Goal: Task Accomplishment & Management: Manage account settings

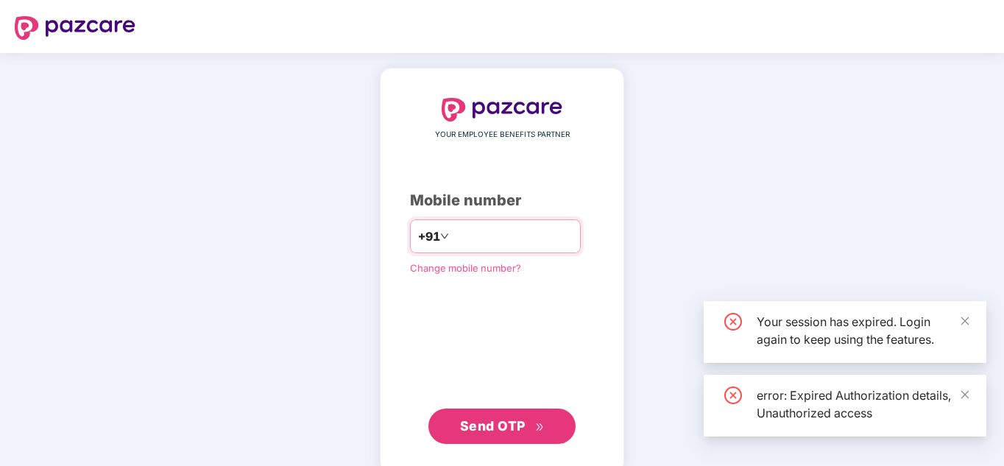
click at [464, 238] on input "number" at bounding box center [512, 236] width 121 height 24
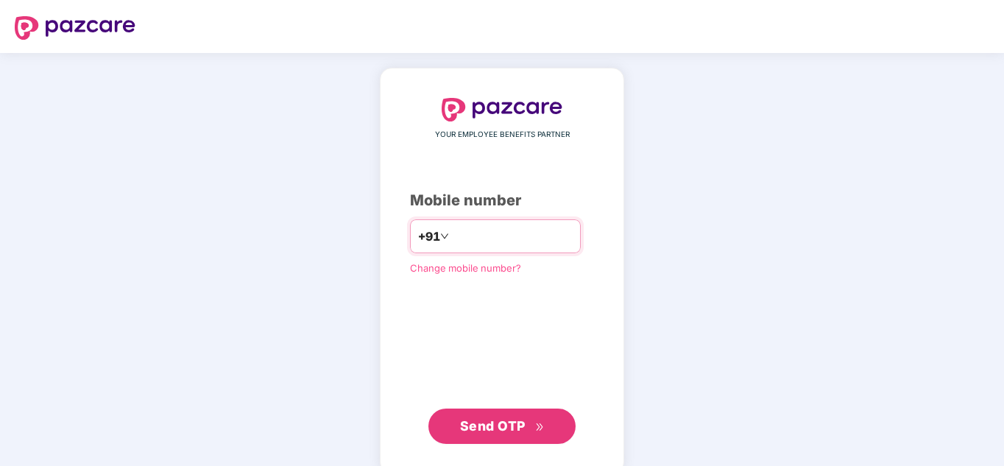
type input "*"
type input "**********"
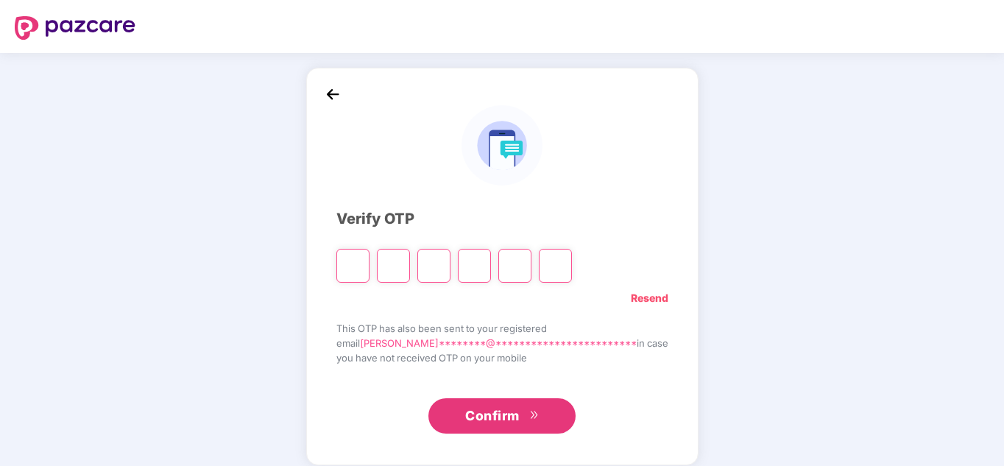
type input "*"
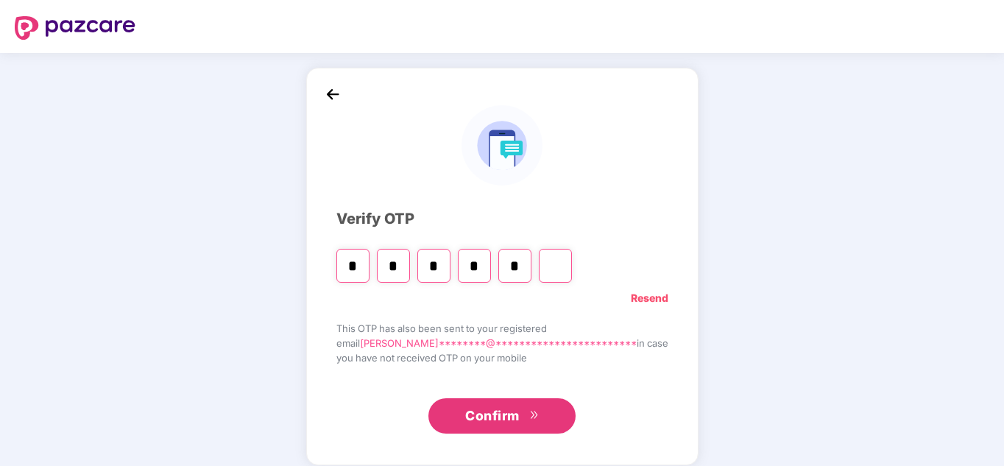
type input "*"
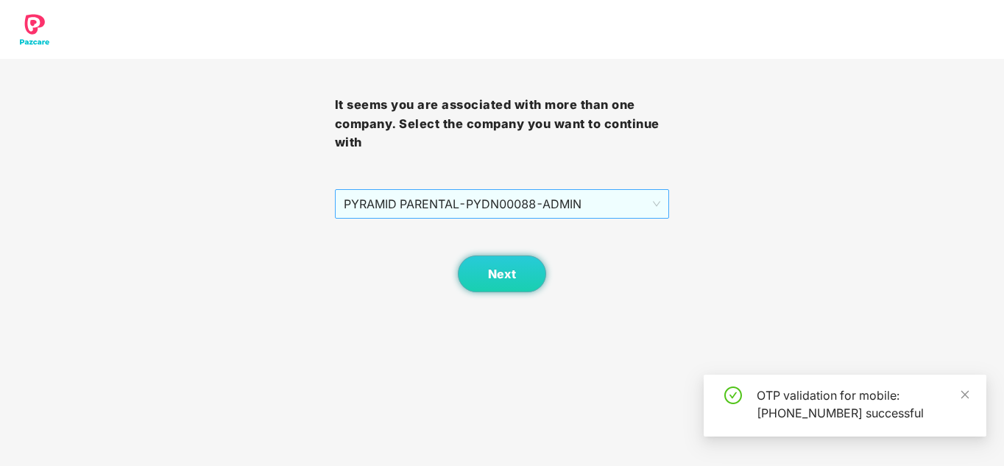
click at [611, 212] on span "PYRAMID PARENTAL - PYDN00088 - ADMIN" at bounding box center [502, 204] width 317 height 28
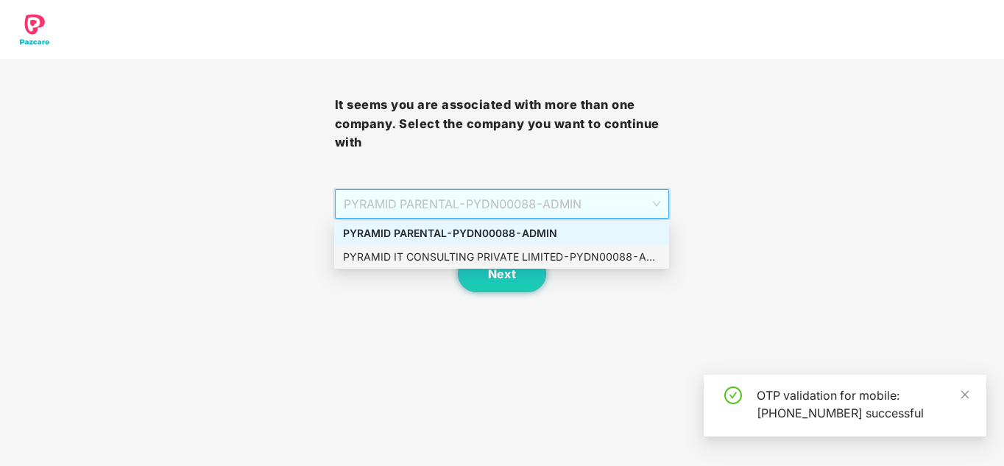
click at [501, 252] on div "PYRAMID IT CONSULTING PRIVATE LIMITED - PYDN00088 - ADMIN" at bounding box center [501, 257] width 317 height 16
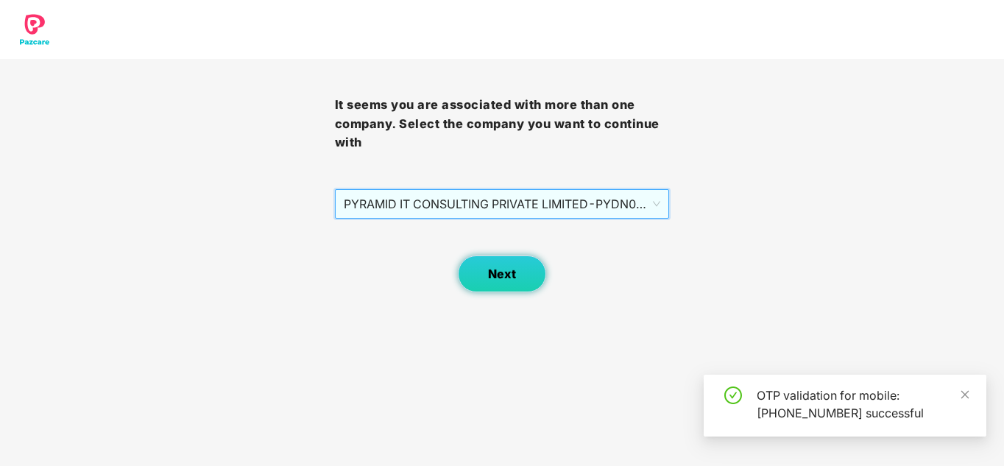
click at [509, 280] on span "Next" at bounding box center [502, 274] width 28 height 14
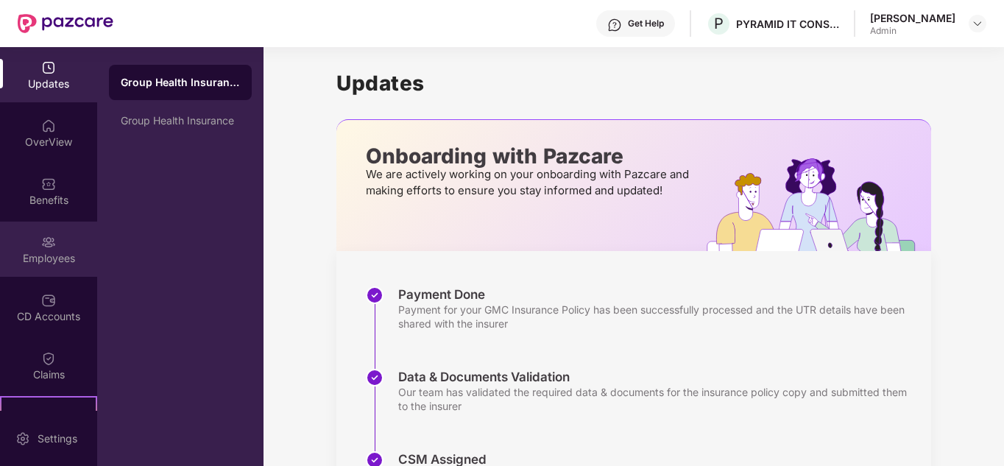
click at [47, 239] on img at bounding box center [48, 242] width 15 height 15
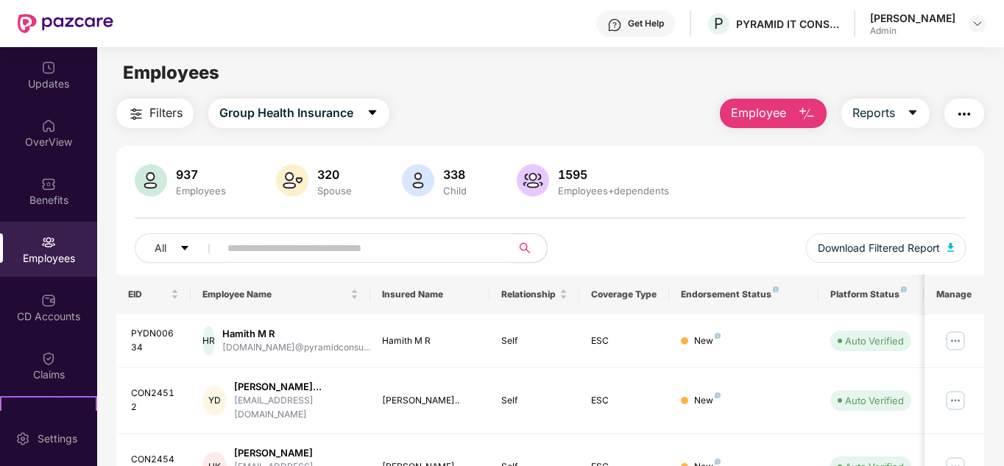
click at [258, 252] on input "text" at bounding box center [359, 248] width 264 height 22
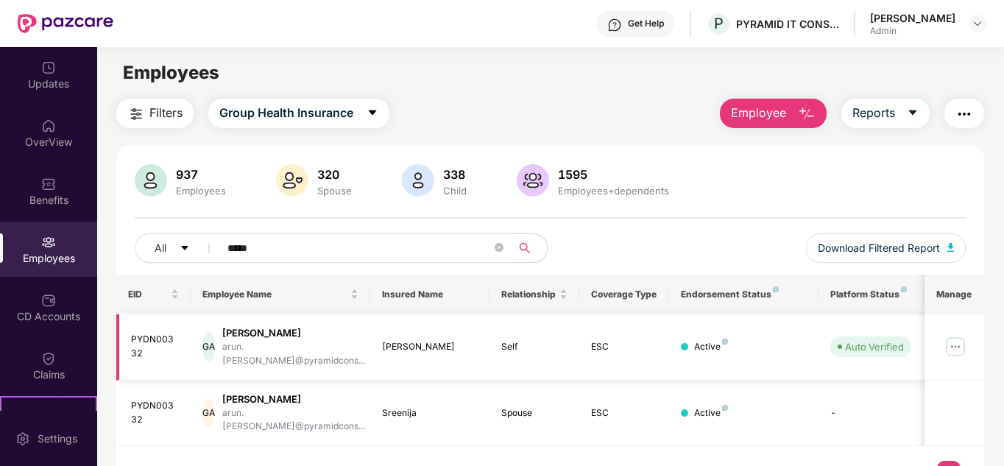
type input "*****"
click at [961, 336] on img at bounding box center [955, 347] width 24 height 24
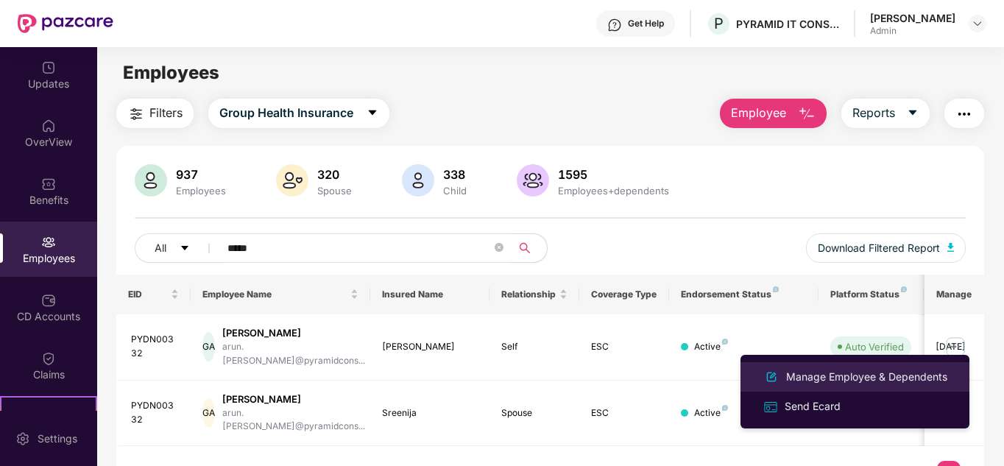
click at [836, 383] on div "Manage Employee & Dependents" at bounding box center [866, 377] width 167 height 16
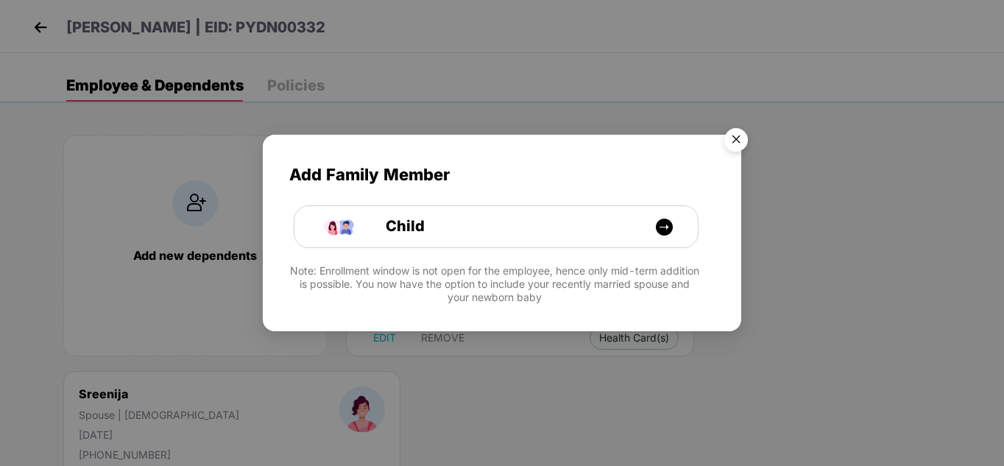
click at [744, 138] on img "Close" at bounding box center [735, 141] width 41 height 41
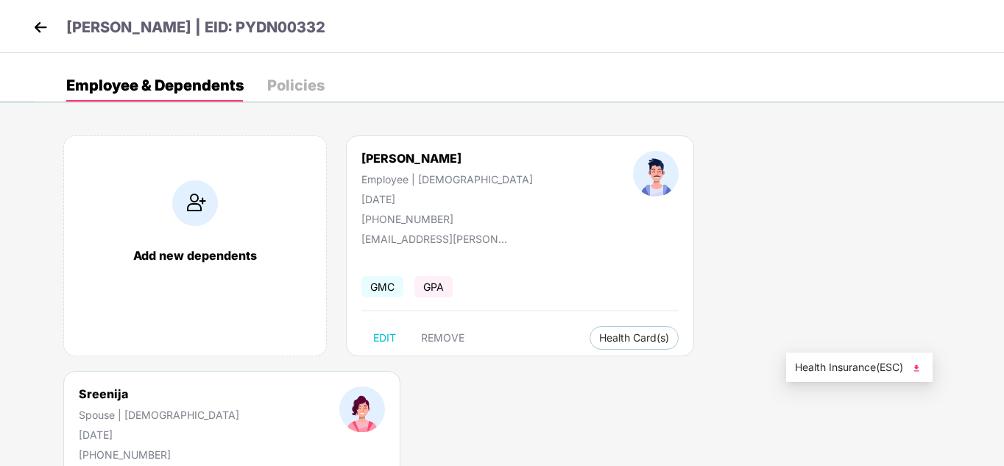
click at [915, 365] on img at bounding box center [916, 368] width 15 height 15
